Goal: Task Accomplishment & Management: Use online tool/utility

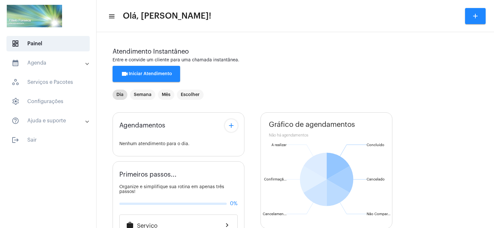
click at [353, 5] on mat-toolbar "menu Olá, [PERSON_NAME]! add" at bounding box center [294, 16] width 397 height 32
drag, startPoint x: 328, startPoint y: 10, endPoint x: 317, endPoint y: 15, distance: 12.2
click at [328, 10] on mat-toolbar-row "menu Olá, [PERSON_NAME]! add" at bounding box center [294, 16] width 397 height 21
click at [149, 73] on span "videocam Iniciar Atendimento" at bounding box center [146, 74] width 51 height 4
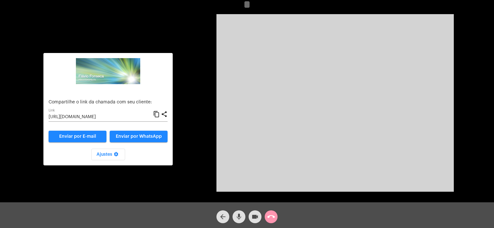
click at [111, 117] on input "[URL][DOMAIN_NAME]" at bounding box center [101, 117] width 104 height 5
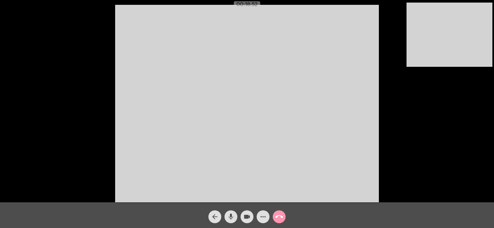
click at [344, 216] on div "arrow_back mic videocam more_horiz call_end" at bounding box center [247, 215] width 494 height 26
click at [278, 214] on mat-icon "call_end" at bounding box center [279, 217] width 8 height 8
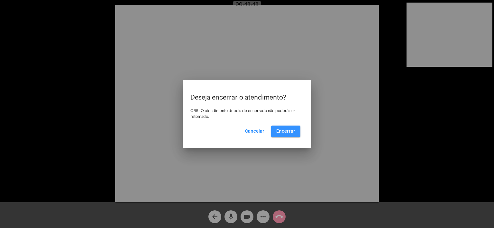
click at [286, 128] on button "Encerrar" at bounding box center [285, 132] width 29 height 12
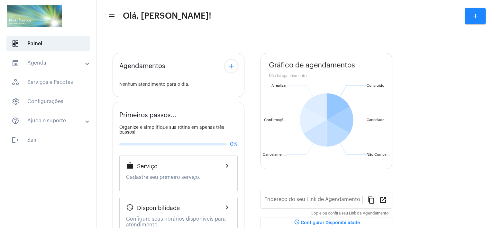
type input "[URL][DOMAIN_NAME]"
